Goal: Feedback & Contribution: Submit feedback/report problem

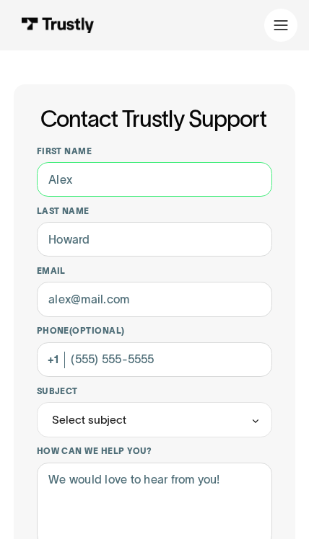
click at [77, 177] on input "First name" at bounding box center [155, 179] width 236 height 35
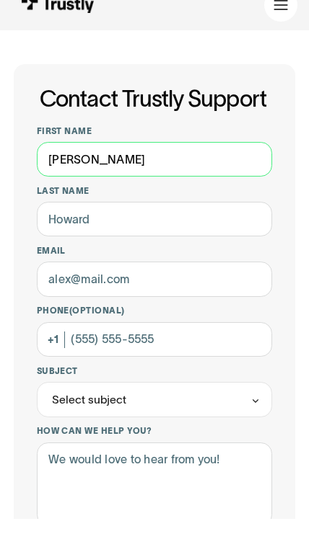
type input "[PERSON_NAME]"
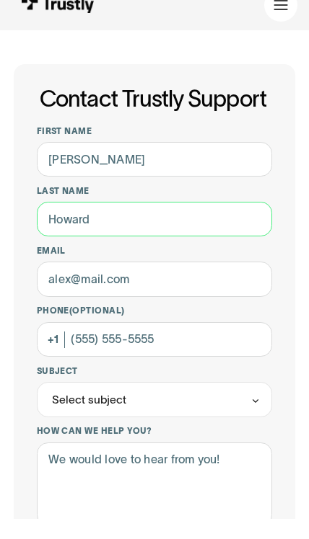
click at [82, 229] on input "Last name" at bounding box center [155, 239] width 236 height 35
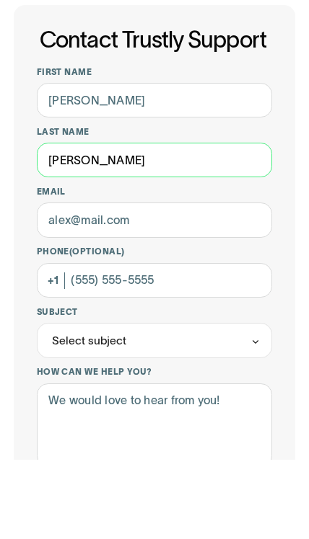
type input "[PERSON_NAME]"
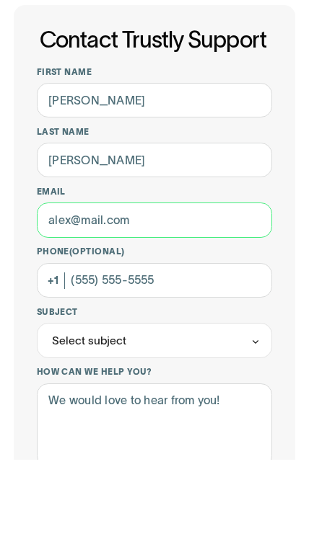
click at [82, 282] on input "Email" at bounding box center [155, 299] width 236 height 35
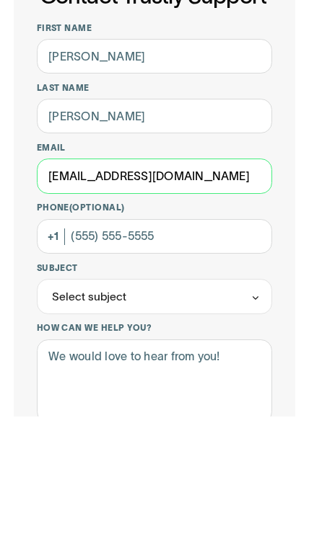
type input "[EMAIL_ADDRESS][DOMAIN_NAME]"
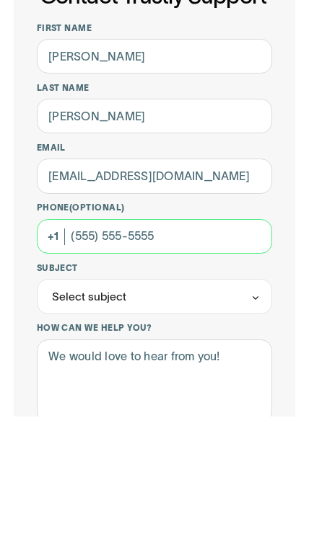
click at [104, 343] on input "Phone (Optional)" at bounding box center [155, 360] width 236 height 35
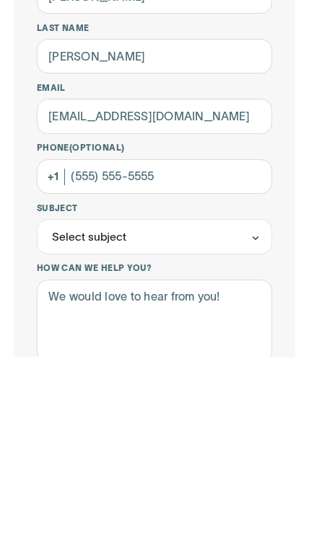
click at [74, 412] on div "Select subject" at bounding box center [89, 420] width 74 height 17
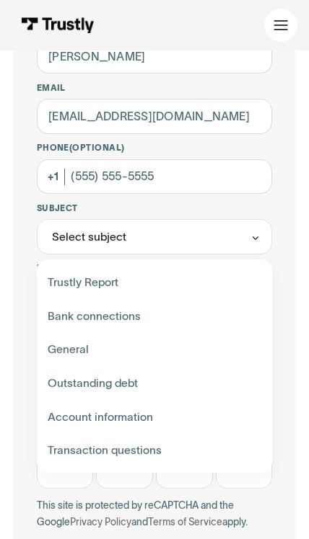
click at [81, 314] on div "Contact Trustly Support" at bounding box center [154, 316] width 224 height 34
type input "**********"
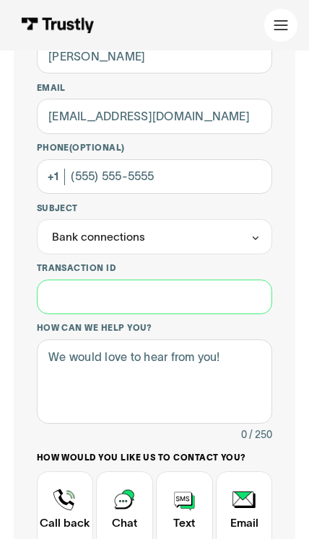
click at [63, 304] on input "Transaction ID" at bounding box center [155, 297] width 236 height 35
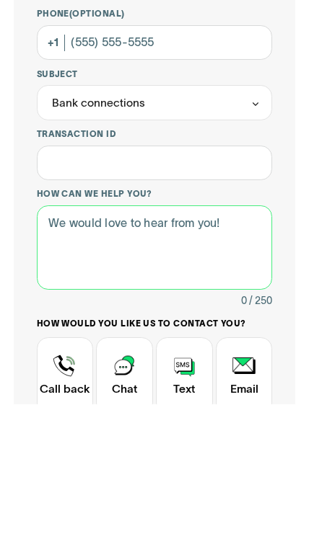
click at [62, 340] on textarea "How can we help you?" at bounding box center [155, 382] width 236 height 84
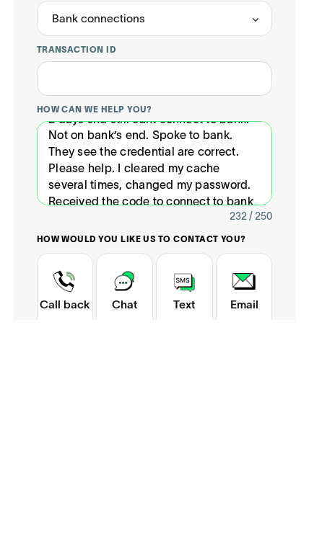
scroll to position [35, 0]
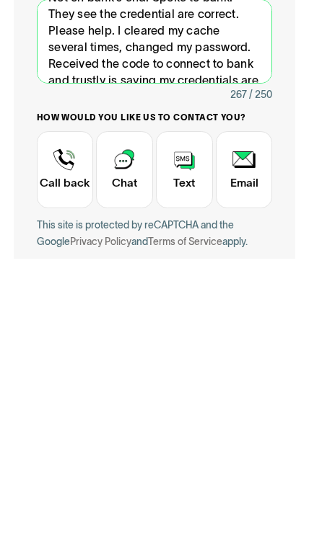
type textarea "2 days snd still cant connect to bank. Not on bank’s end. Spoke to bank. They s…"
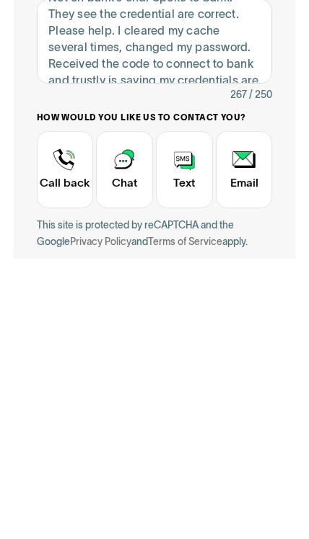
click at [61, 412] on div "Contact Trustly Support" at bounding box center [65, 450] width 57 height 77
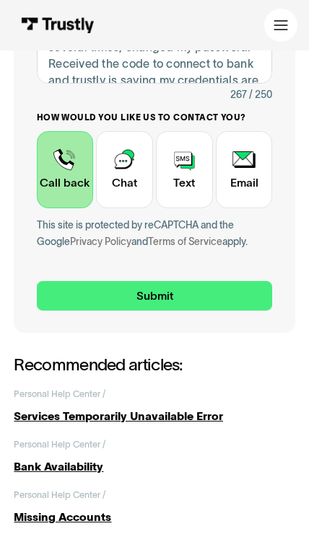
click at [110, 286] on input "Submit" at bounding box center [155, 296] width 236 height 30
click at [177, 287] on input "Submit" at bounding box center [155, 296] width 236 height 30
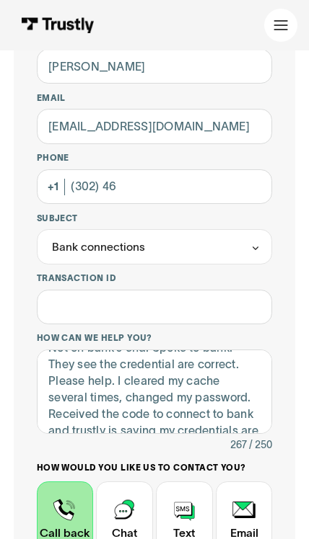
click at [269, 469] on div "How would you like us to contact you? Unavailable placeholder message Call back…" at bounding box center [155, 510] width 236 height 97
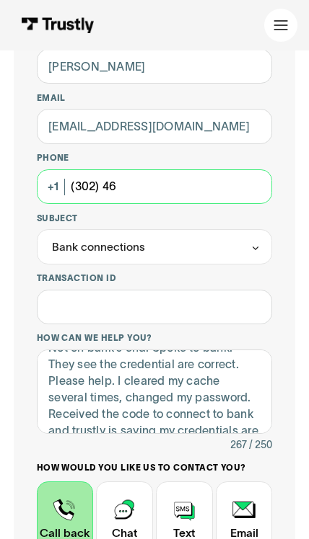
click at [160, 180] on input "(302) 46" at bounding box center [155, 186] width 236 height 35
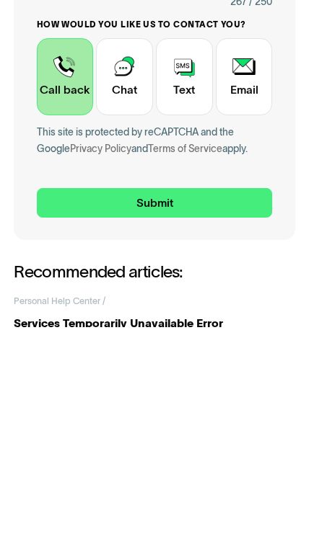
click at [211, 400] on input "Submit" at bounding box center [155, 415] width 236 height 30
type input "[PHONE_NUMBER]"
